Goal: Information Seeking & Learning: Learn about a topic

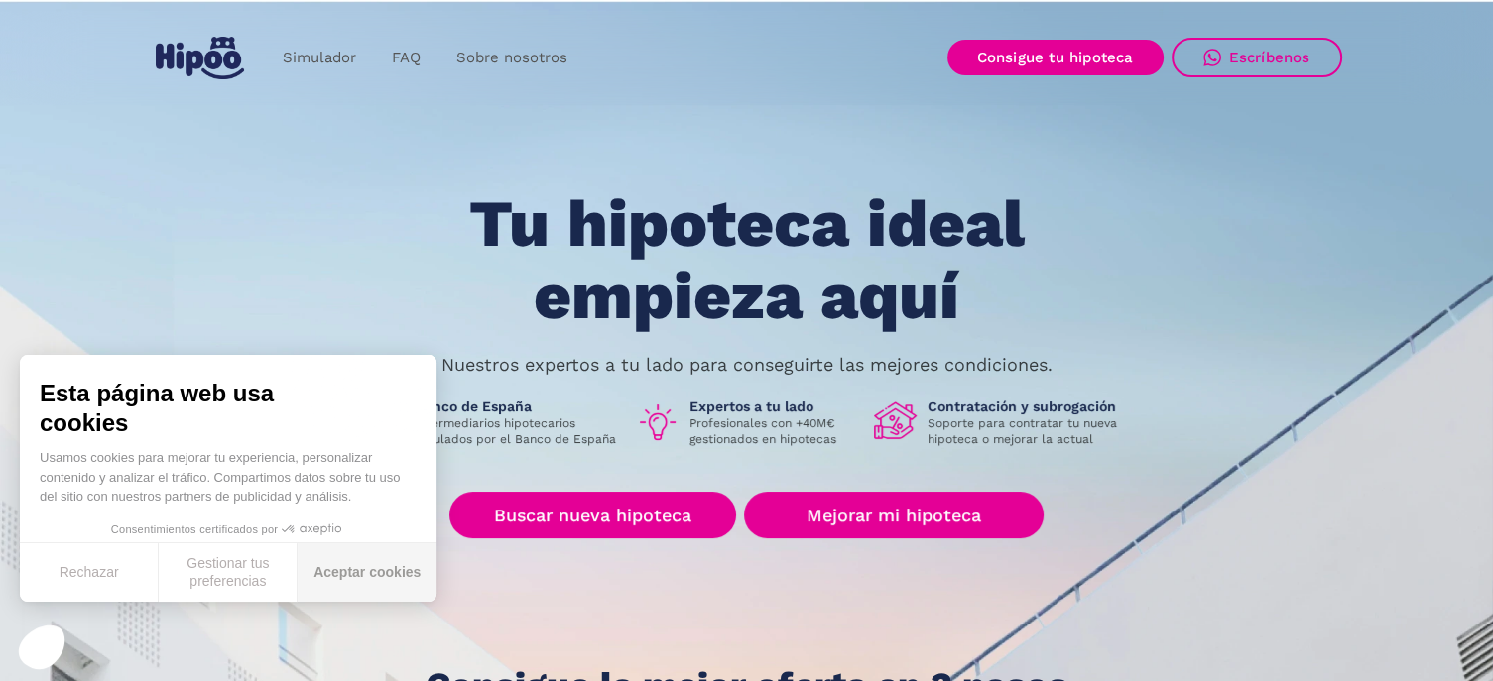
click at [355, 574] on button "Aceptar cookies" at bounding box center [367, 573] width 139 height 59
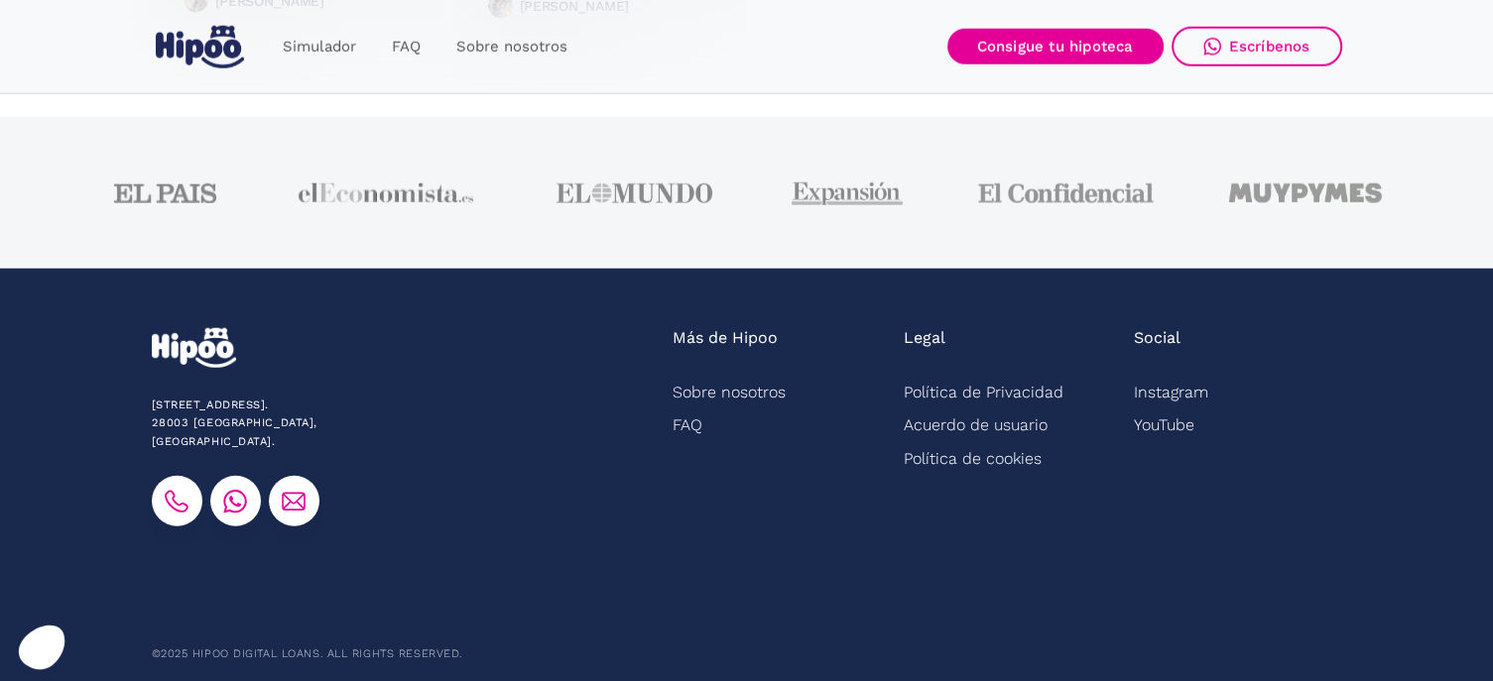
scroll to position [5174, 0]
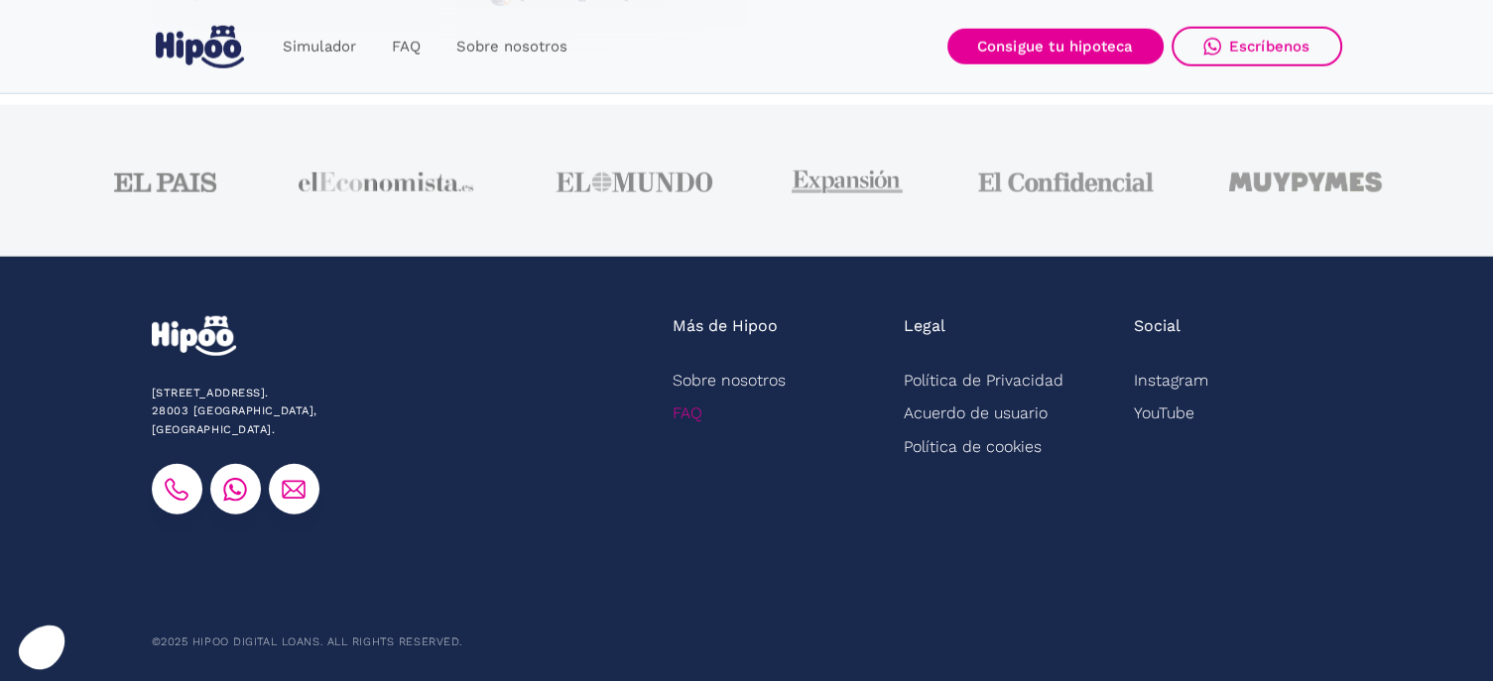
click at [686, 409] on link "FAQ" at bounding box center [687, 413] width 30 height 33
click at [688, 420] on link "FAQ" at bounding box center [687, 413] width 30 height 33
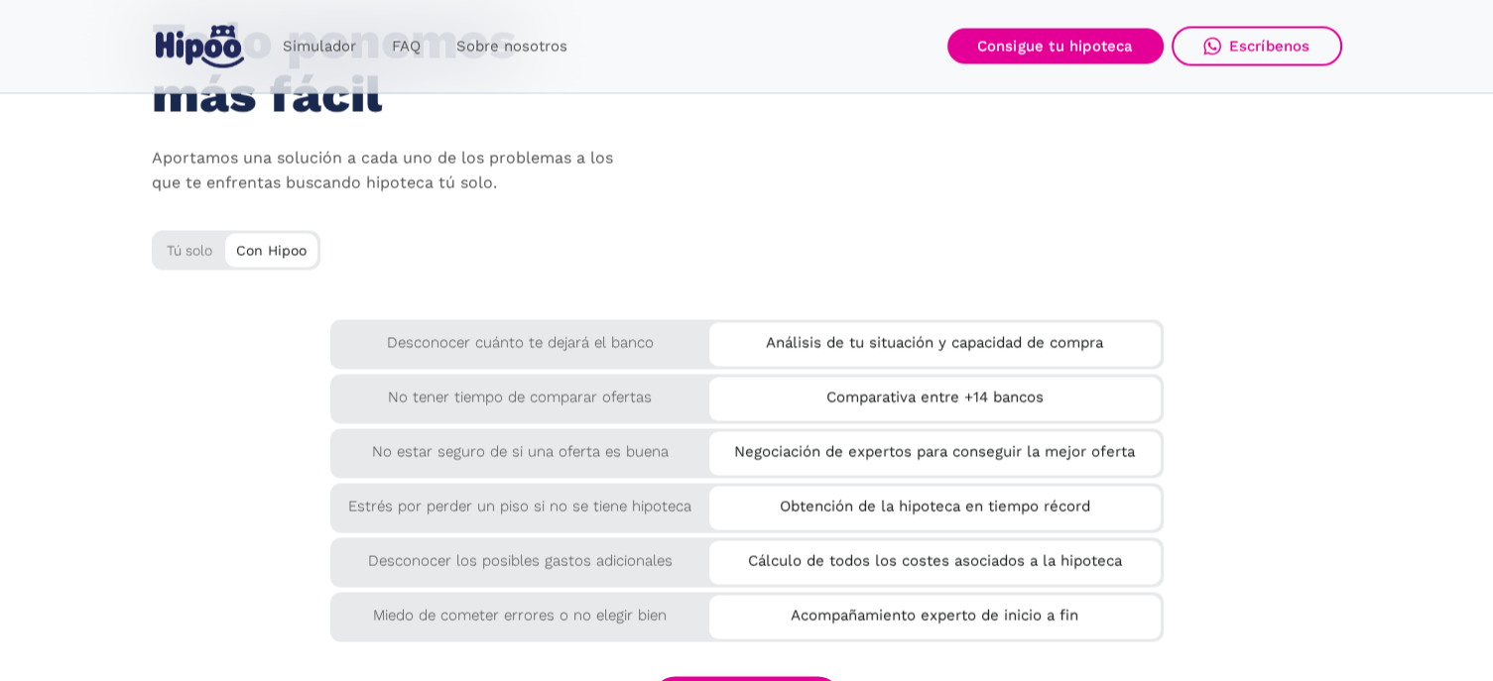
scroll to position [3289, 0]
click at [179, 249] on div "Tú solo" at bounding box center [236, 245] width 169 height 33
click at [235, 252] on div "Con Hipoo" at bounding box center [271, 247] width 92 height 30
click at [250, 253] on div "Con Hipoo" at bounding box center [271, 247] width 92 height 30
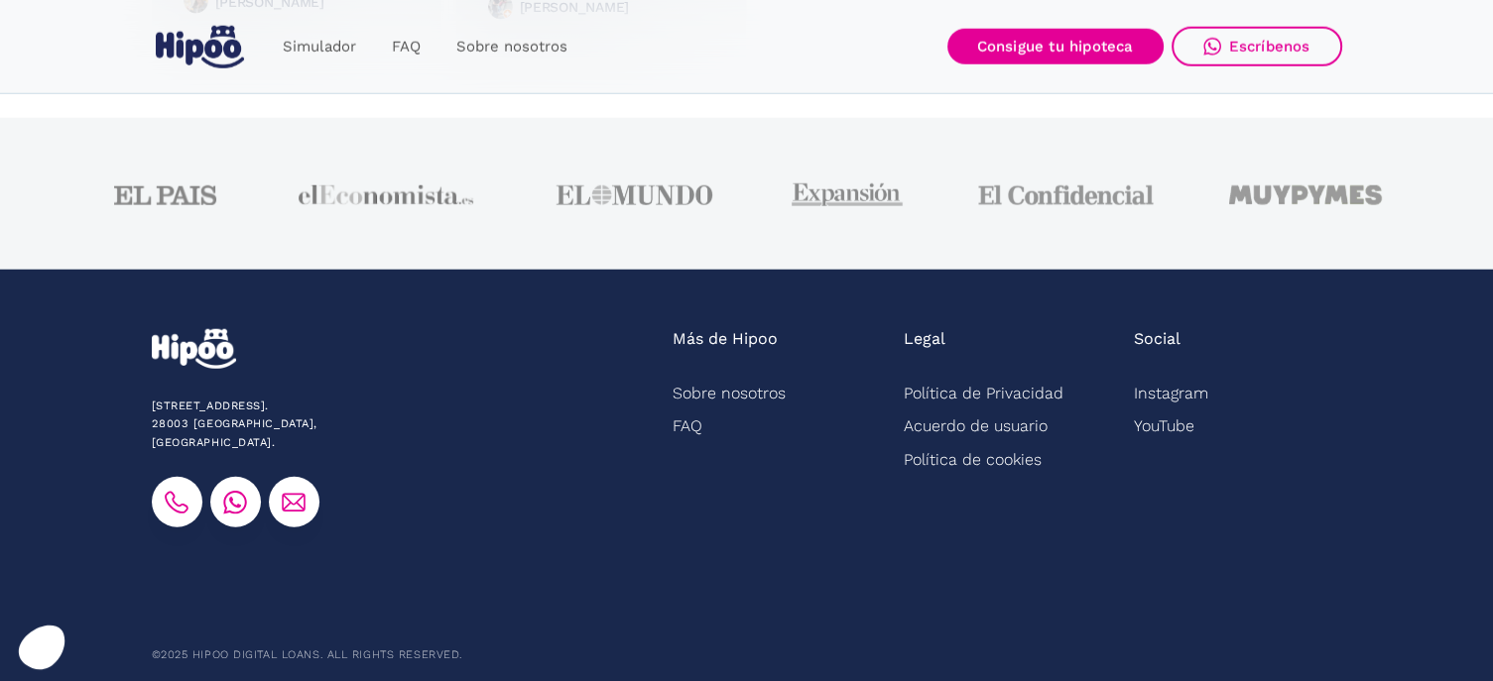
scroll to position [5174, 0]
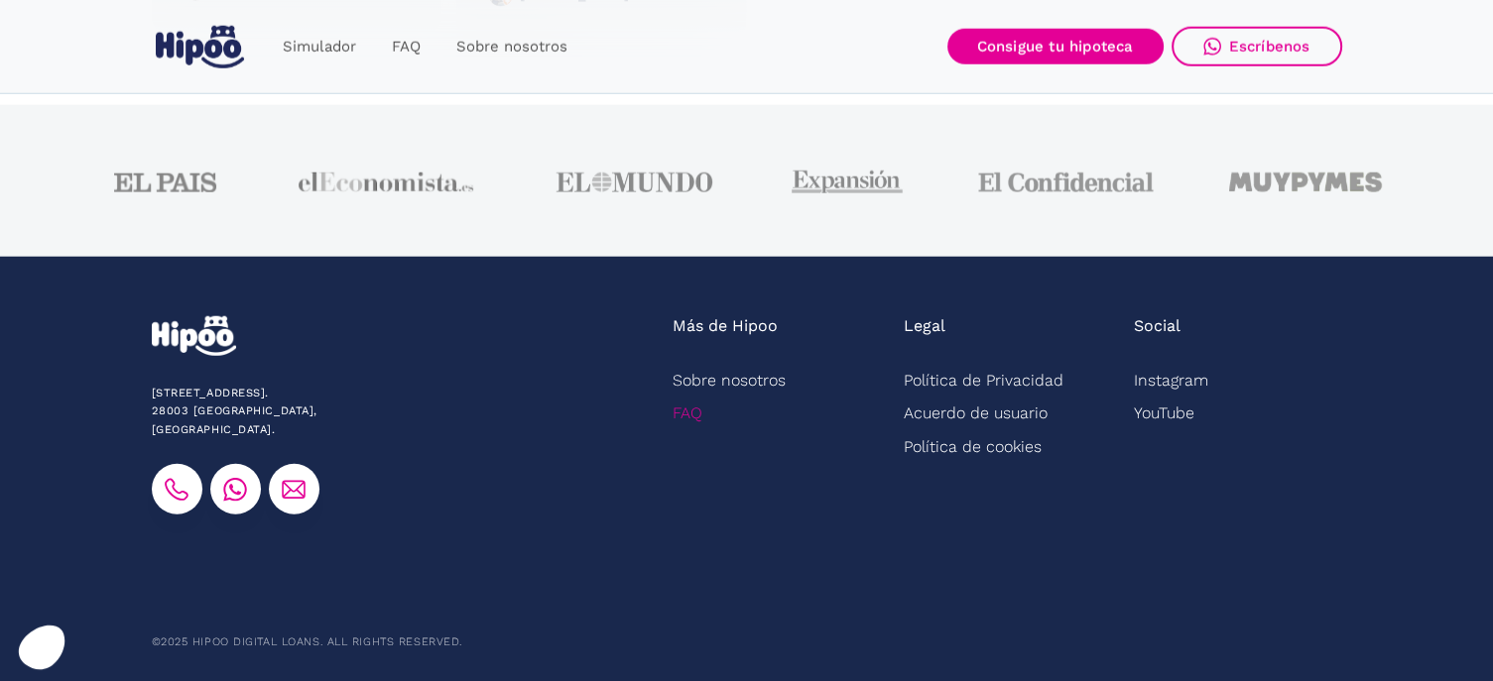
click at [690, 416] on link "FAQ" at bounding box center [687, 413] width 30 height 33
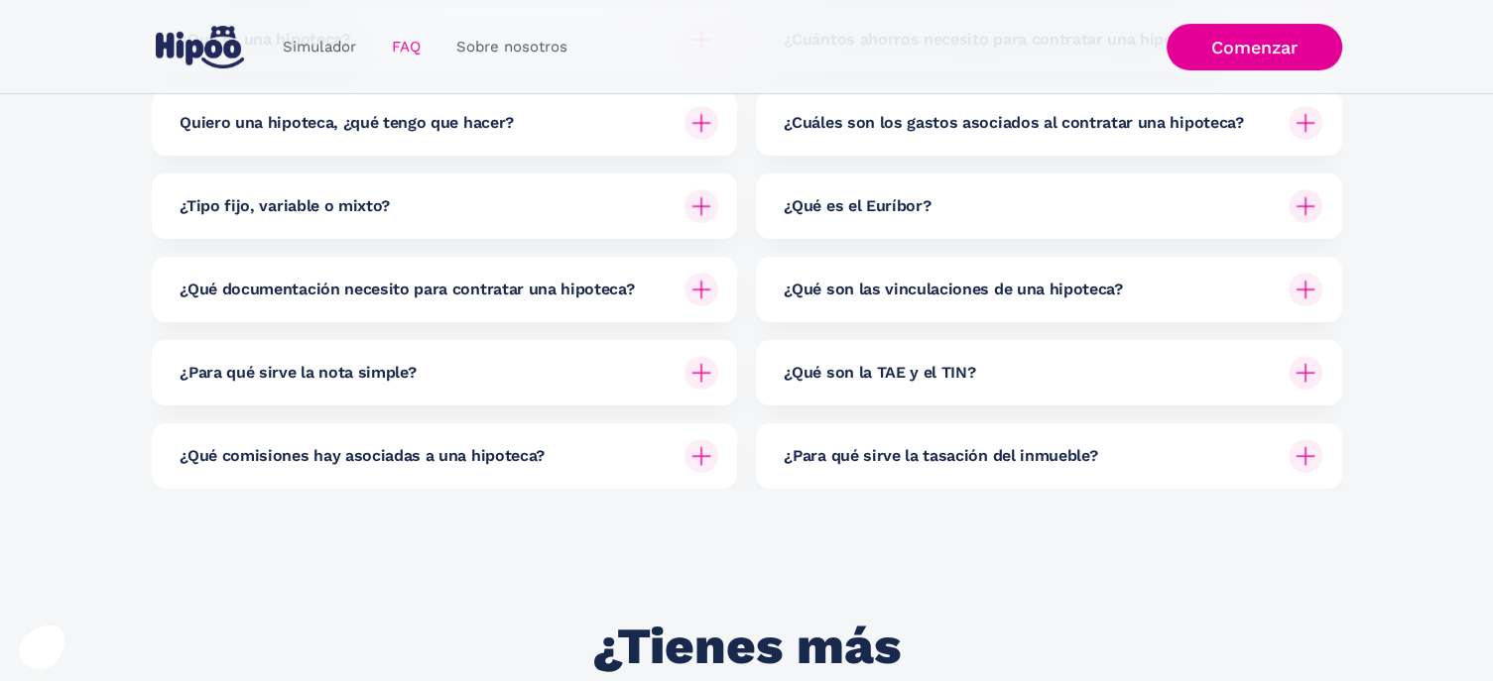
scroll to position [397, 0]
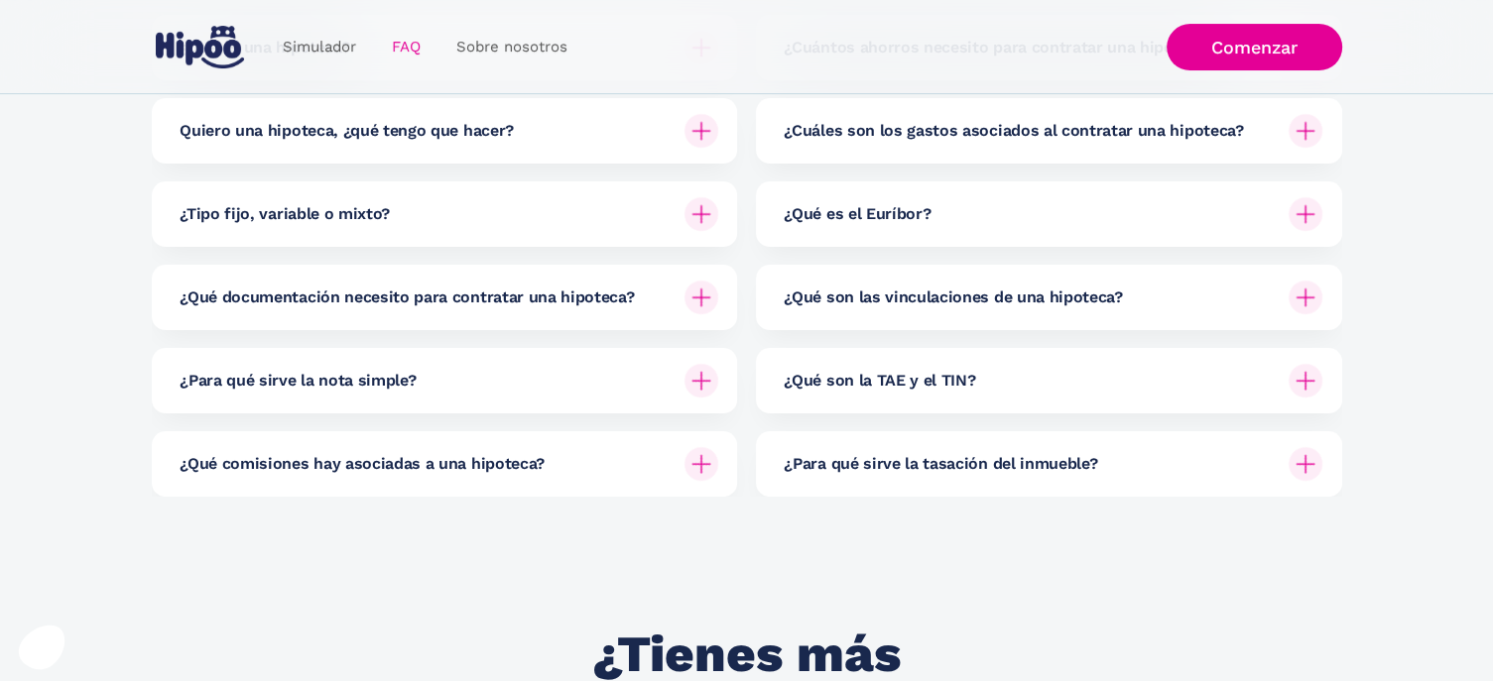
click at [689, 469] on div at bounding box center [701, 464] width 48 height 48
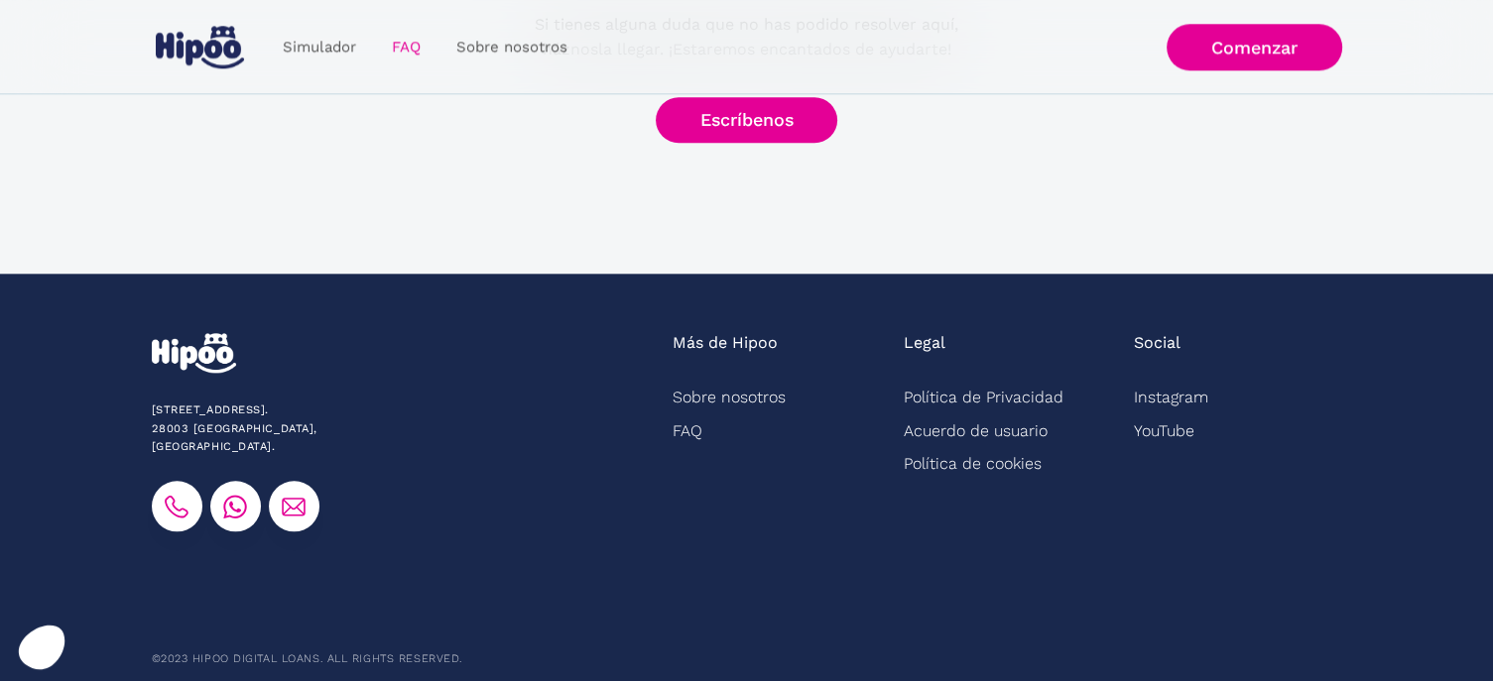
scroll to position [2218, 0]
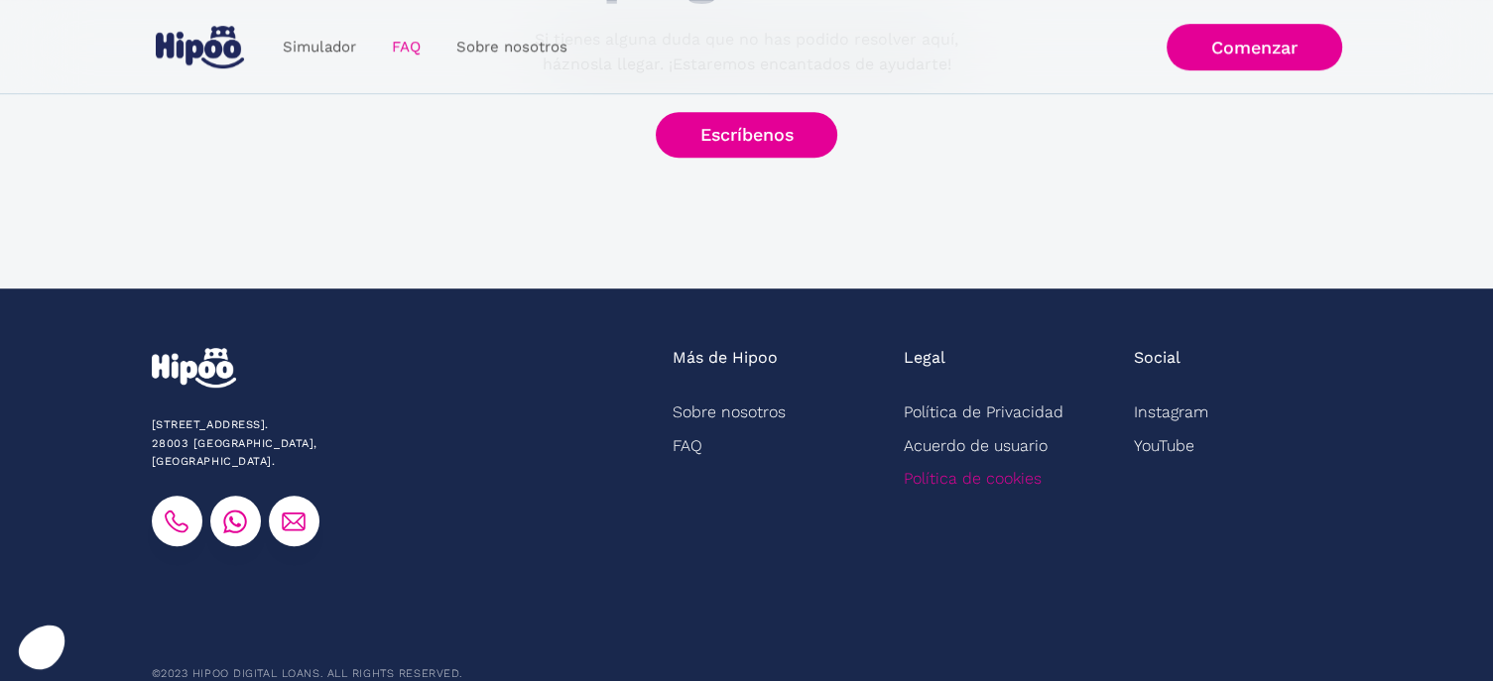
scroll to position [1159, 0]
